Goal: Contribute content: Contribute content

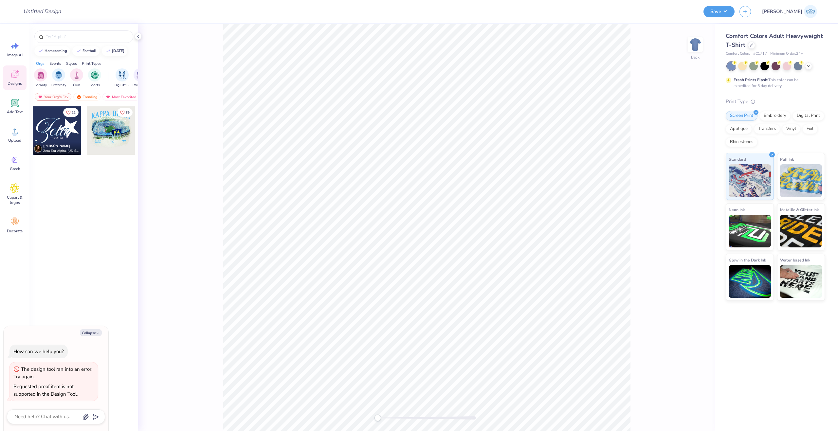
type textarea "x"
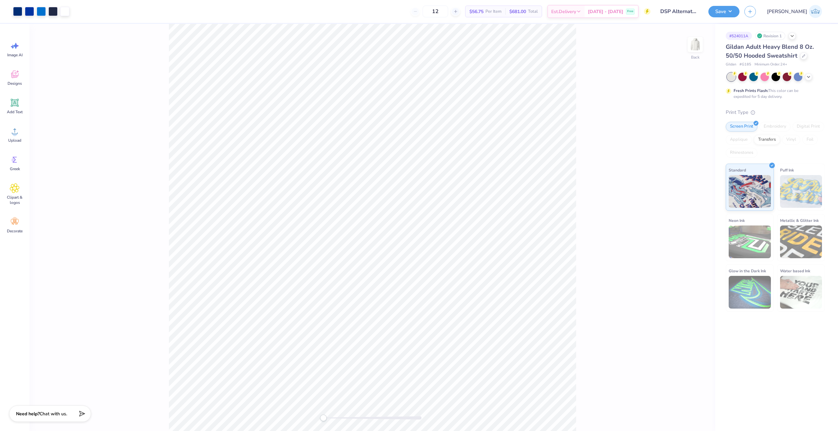
click at [320, 417] on div "Back" at bounding box center [372, 227] width 686 height 407
drag, startPoint x: 327, startPoint y: 417, endPoint x: 332, endPoint y: 419, distance: 5.2
click at [331, 419] on div "Accessibility label" at bounding box center [327, 418] width 7 height 7
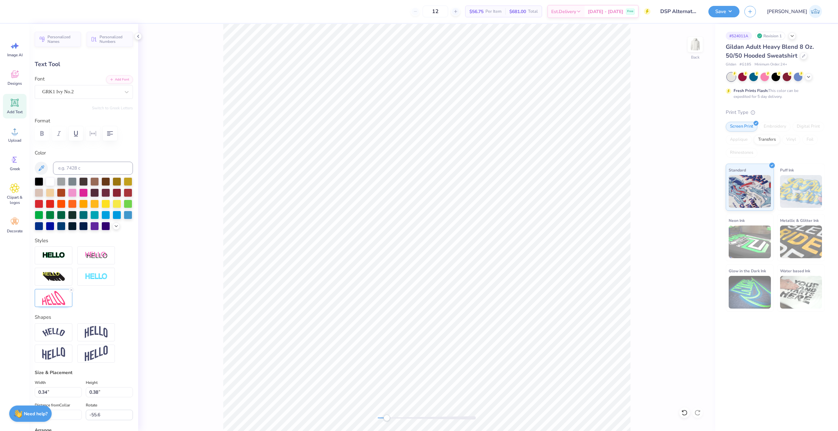
scroll to position [6, 1]
type input "0.0"
type input "0.43"
type input "0.30"
type input "4.65"
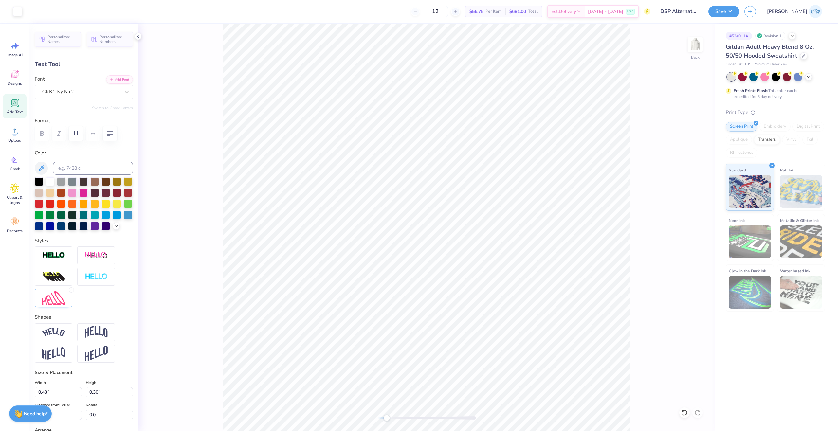
type input "-61.1"
paste textarea
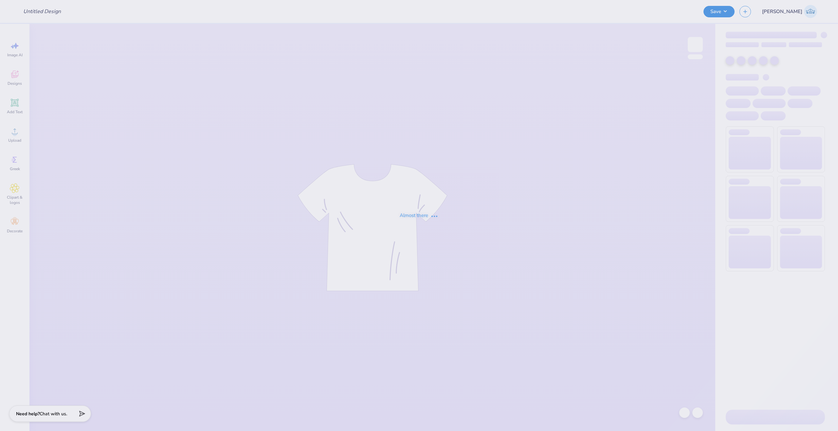
type input "Fiji Sweethearts Merch!"
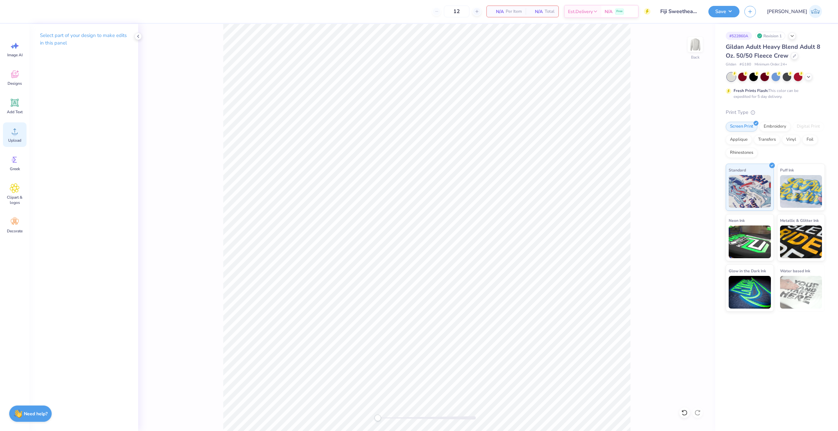
click at [15, 128] on icon at bounding box center [15, 131] width 10 height 10
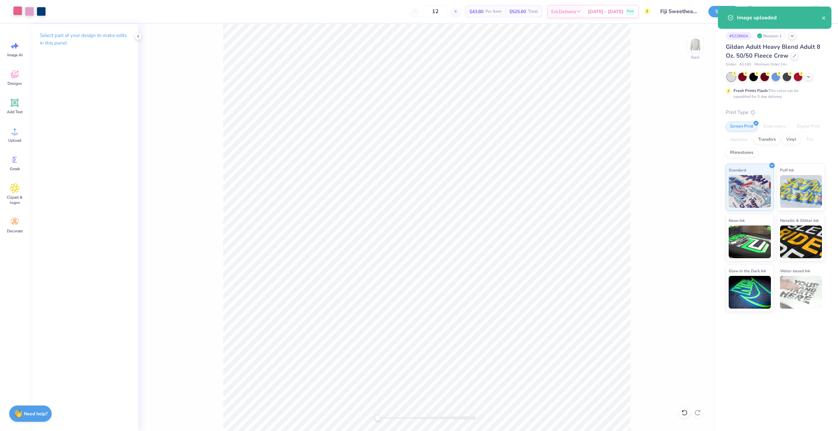
click at [21, 16] on div "Art colors" at bounding box center [23, 11] width 46 height 23
click at [10, 13] on div "Art colors" at bounding box center [23, 11] width 46 height 23
click at [17, 13] on div at bounding box center [17, 10] width 9 height 9
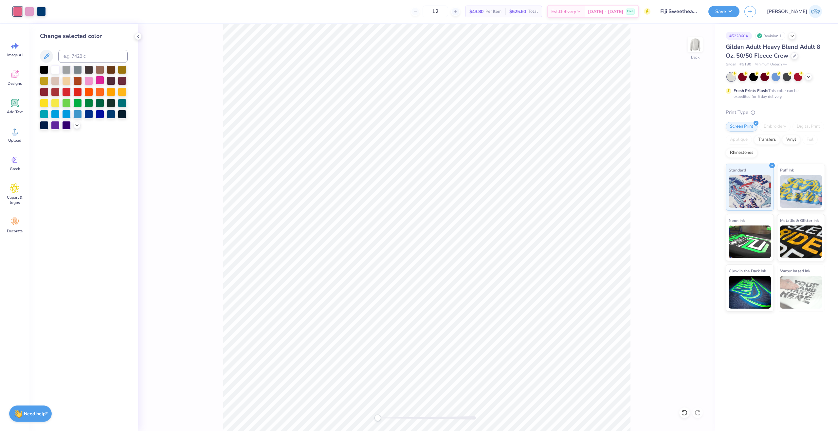
click at [99, 82] on div at bounding box center [100, 80] width 9 height 9
click at [684, 413] on icon at bounding box center [684, 413] width 7 height 7
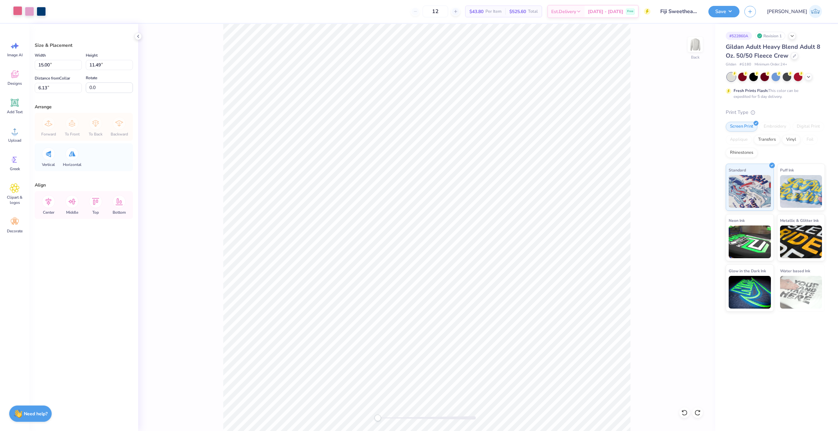
click at [20, 11] on div at bounding box center [17, 10] width 9 height 9
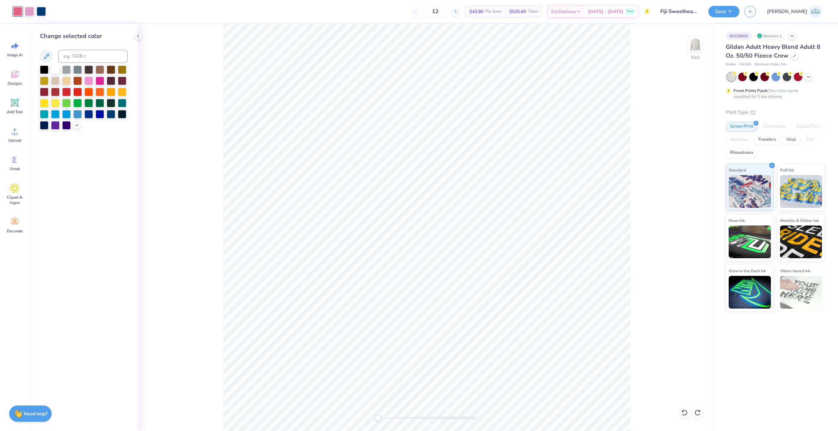
click at [74, 128] on div at bounding box center [84, 97] width 88 height 64
click at [77, 124] on icon at bounding box center [76, 124] width 5 height 5
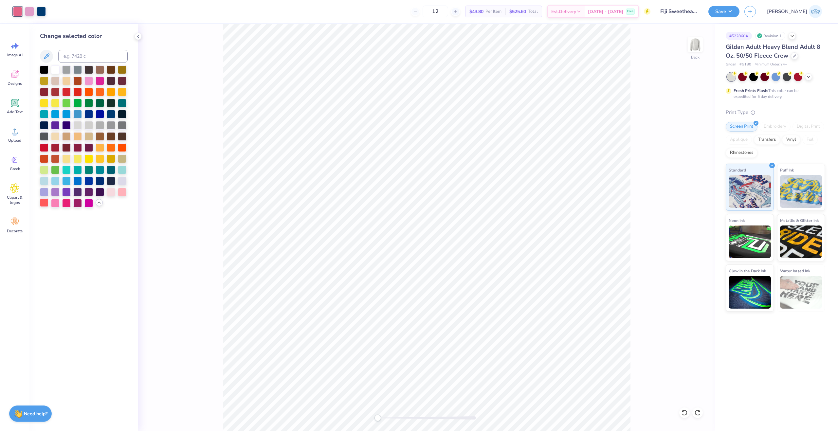
click at [45, 203] on div at bounding box center [44, 202] width 9 height 9
click at [684, 412] on icon at bounding box center [684, 413] width 7 height 7
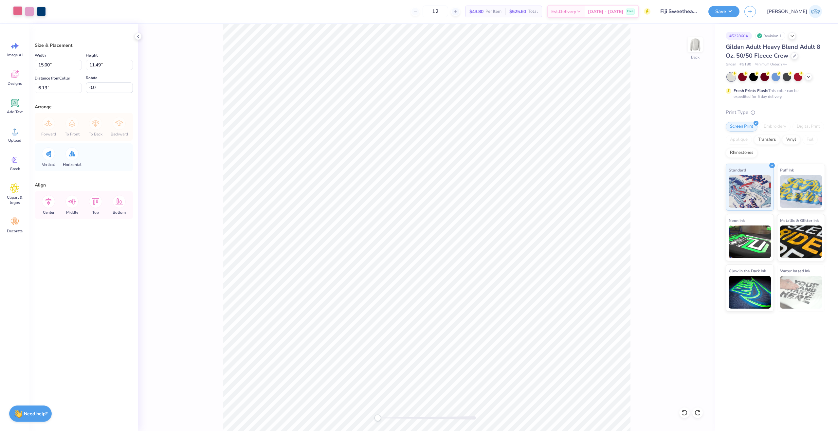
click at [23, 14] on div at bounding box center [29, 11] width 33 height 9
click at [21, 13] on div at bounding box center [17, 10] width 9 height 9
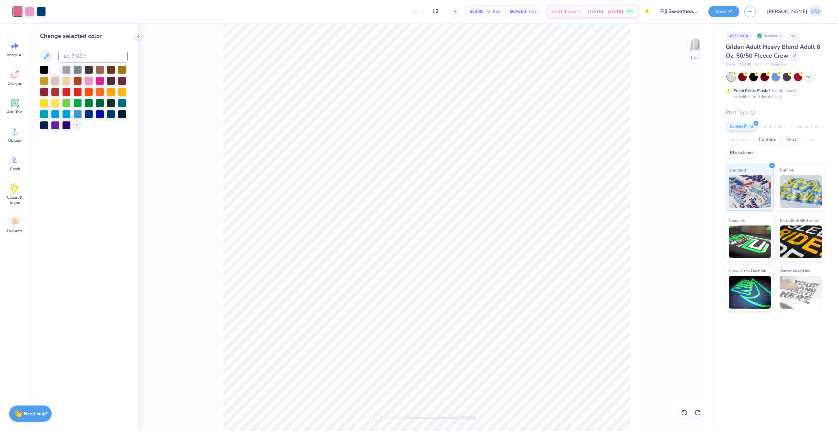
click at [75, 122] on div at bounding box center [76, 124] width 7 height 7
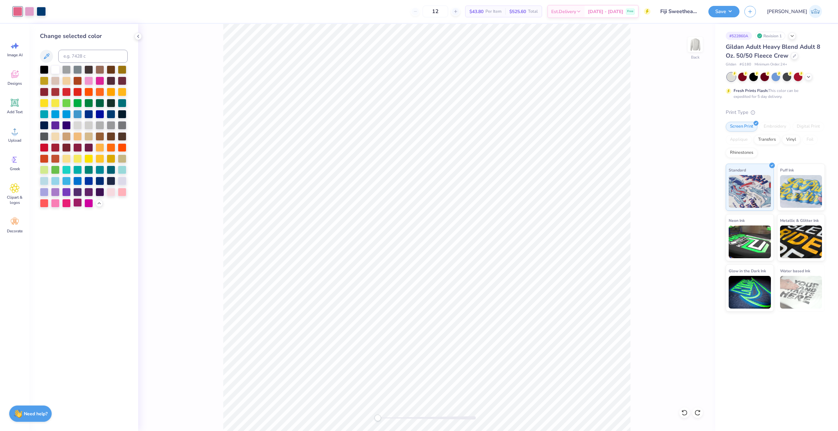
click at [79, 204] on div at bounding box center [77, 202] width 9 height 9
click at [684, 413] on icon at bounding box center [684, 413] width 7 height 7
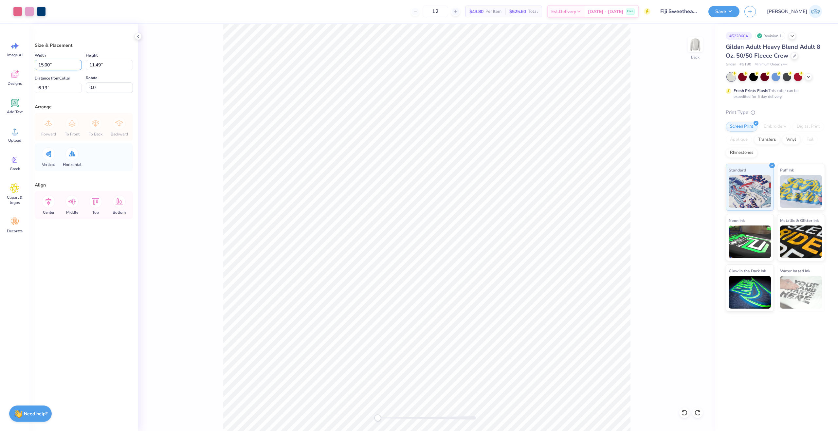
click at [54, 70] on input "15.00" at bounding box center [58, 65] width 47 height 10
type input "12.00"
type input "9.19"
type input "7.28"
click at [53, 66] on input "12.00" at bounding box center [58, 65] width 47 height 10
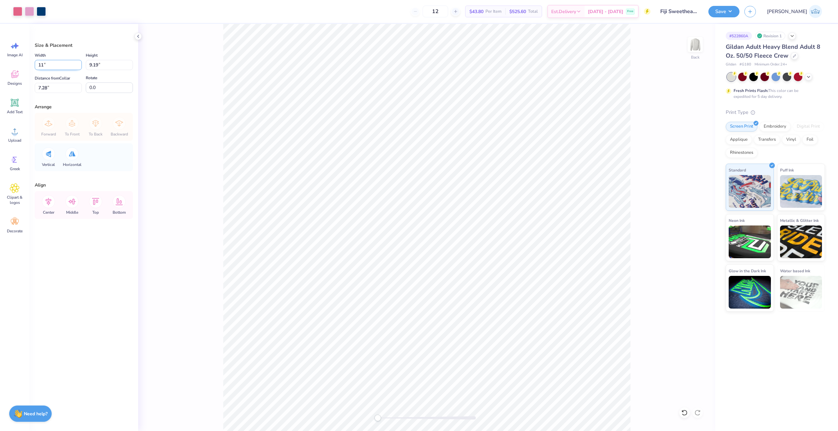
type input "11.00"
type input "8.43"
click at [50, 90] on input "7.66" at bounding box center [58, 88] width 47 height 10
type input "3"
click at [49, 90] on input "3.00" at bounding box center [58, 88] width 47 height 10
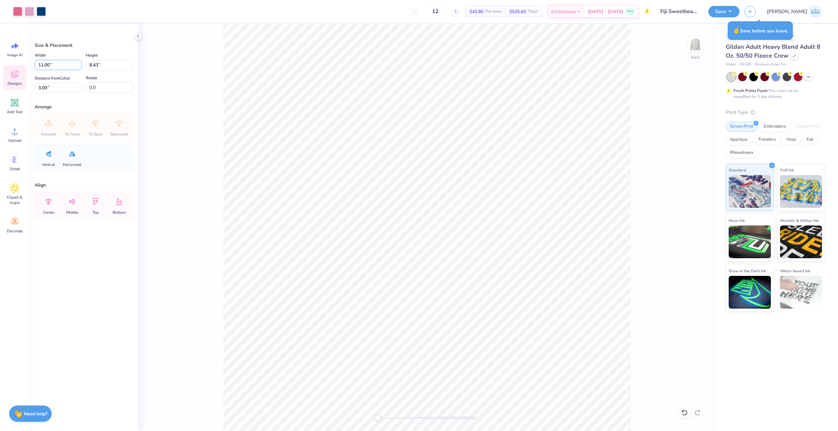
drag, startPoint x: 52, startPoint y: 69, endPoint x: 23, endPoint y: 69, distance: 29.5
click at [23, 69] on div "Art colors 12 $43.80 Per Item $525.60 Total Est. Delivery [DATE] - [DATE] Free …" at bounding box center [419, 215] width 838 height 431
type input "9.50"
type input "7.28"
click at [46, 91] on input "3.57" at bounding box center [58, 88] width 47 height 10
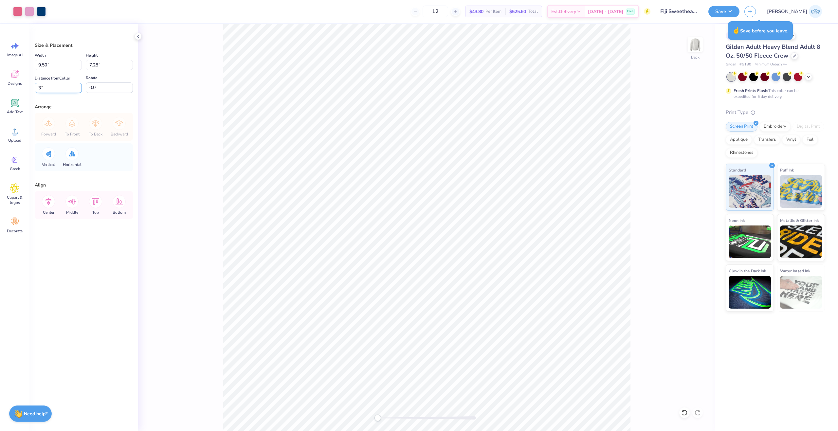
type input "3"
click at [739, 9] on button "Save" at bounding box center [723, 10] width 31 height 11
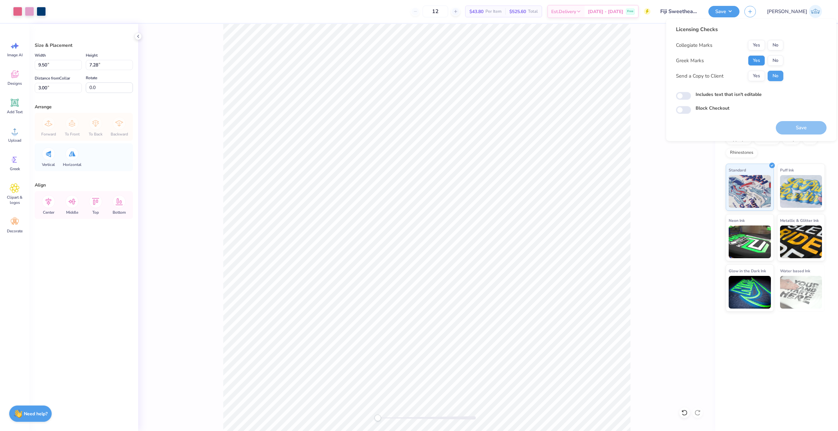
click at [757, 61] on button "Yes" at bounding box center [756, 60] width 17 height 10
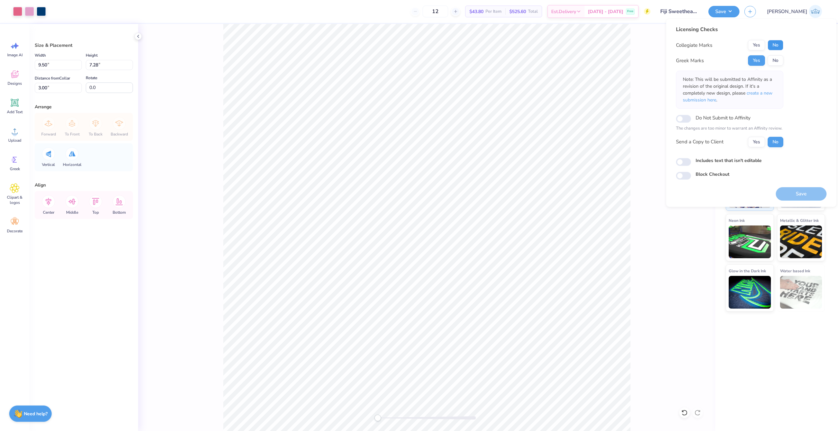
click at [771, 48] on button "No" at bounding box center [776, 45] width 16 height 10
click at [768, 96] on span "create a new submission here" at bounding box center [728, 96] width 90 height 13
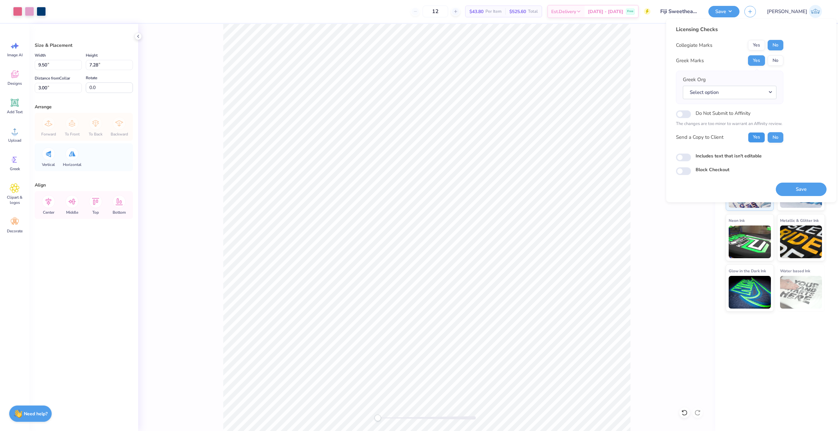
click at [759, 135] on button "Yes" at bounding box center [756, 137] width 17 height 10
click at [685, 157] on input "Includes text that isn't editable" at bounding box center [683, 158] width 15 height 8
checkbox input "true"
drag, startPoint x: 791, startPoint y: 188, endPoint x: 838, endPoint y: 203, distance: 49.2
click at [791, 188] on button "Save" at bounding box center [801, 189] width 51 height 13
